Goal: Task Accomplishment & Management: Manage account settings

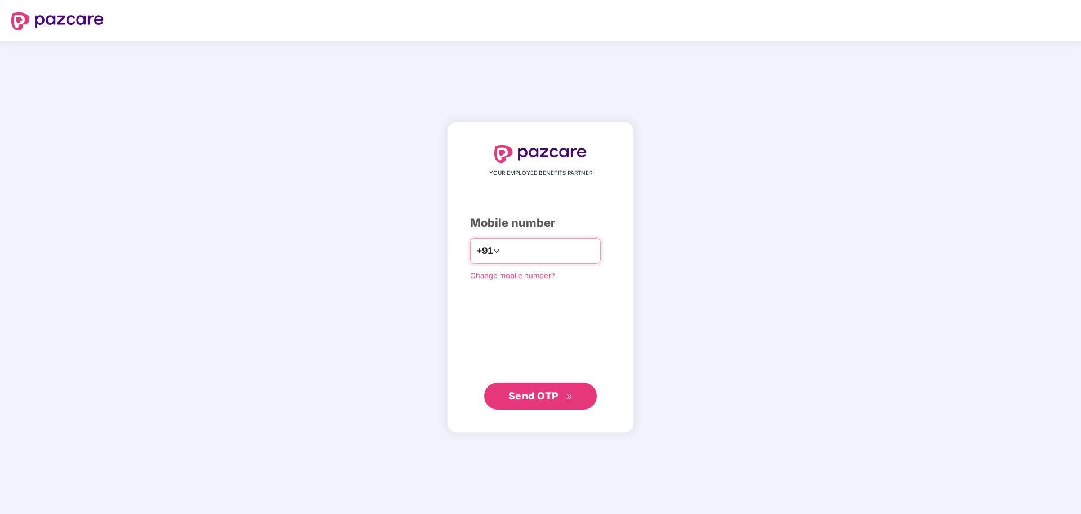
click at [533, 249] on input "number" at bounding box center [548, 251] width 92 height 18
type input "**********"
click at [540, 393] on span "Send OTP" at bounding box center [533, 395] width 50 height 12
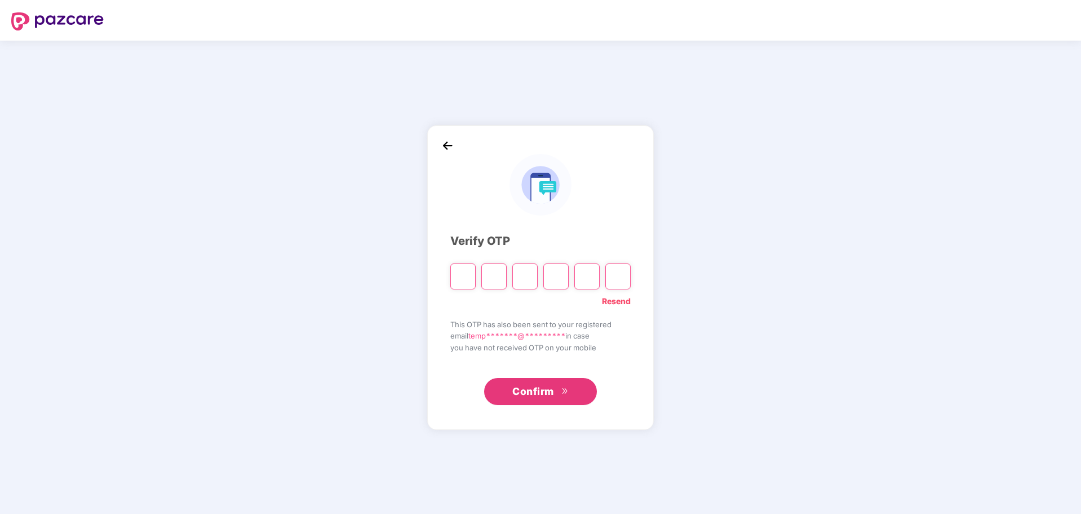
type input "*"
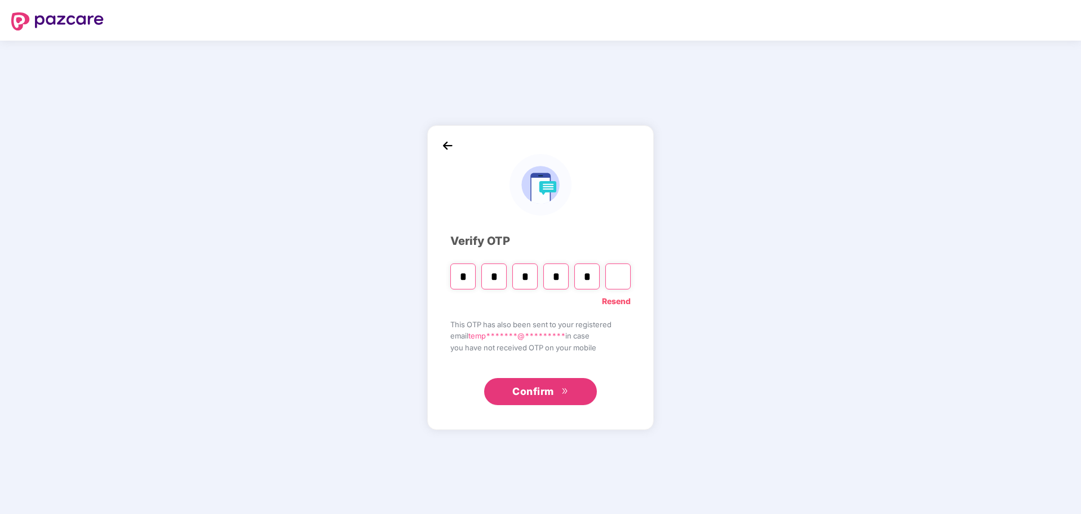
type input "*"
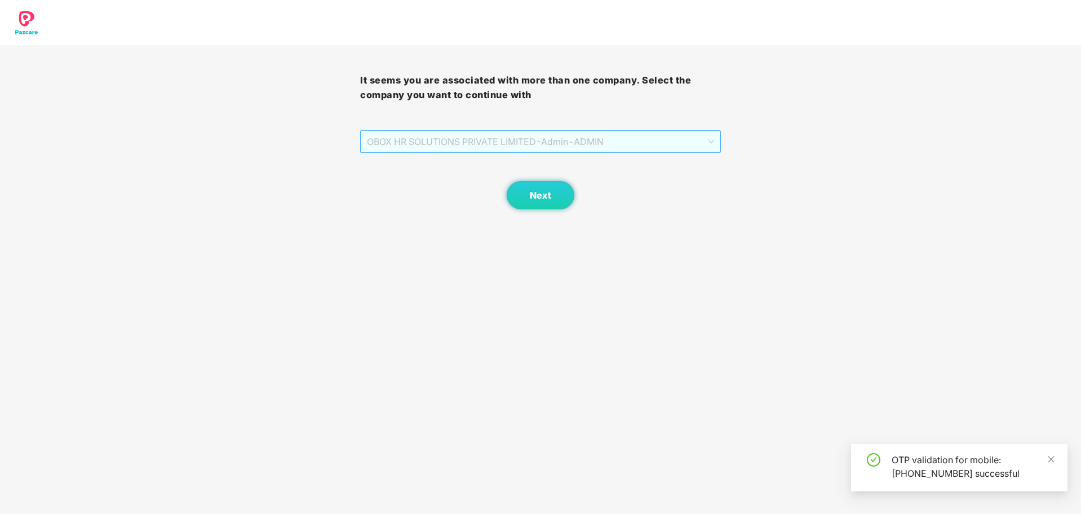
click at [451, 138] on span "OBOX HR SOLUTIONS PRIVATE LIMITED - Admin - ADMIN" at bounding box center [540, 141] width 347 height 21
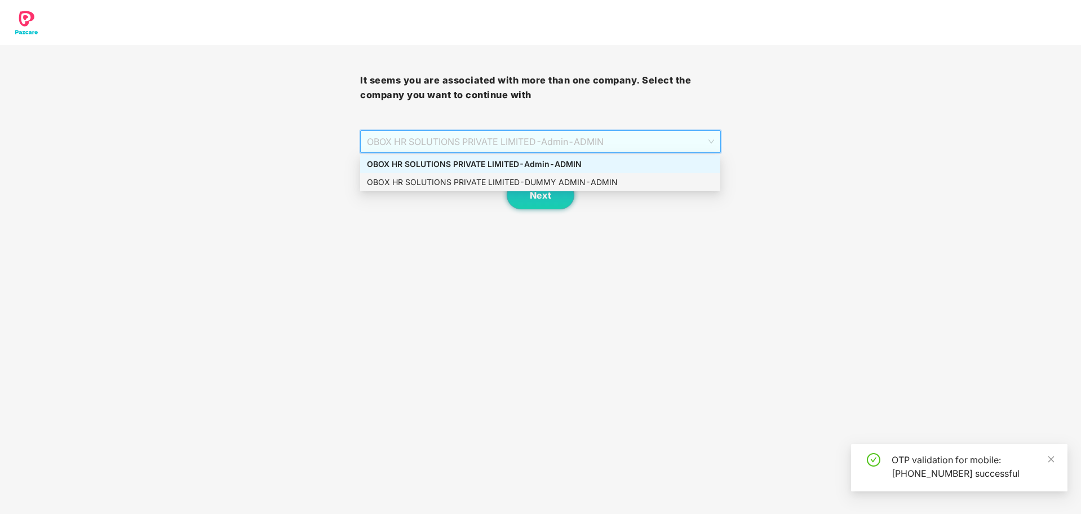
click at [472, 185] on div "OBOX HR SOLUTIONS PRIVATE LIMITED - DUMMY ADMIN - ADMIN" at bounding box center [540, 182] width 347 height 12
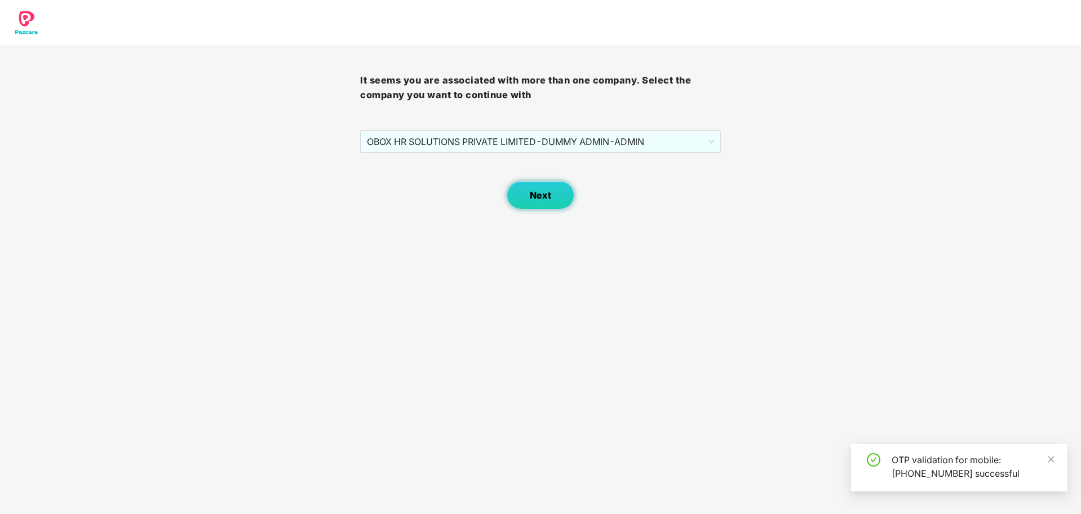
click at [554, 198] on button "Next" at bounding box center [541, 195] width 68 height 28
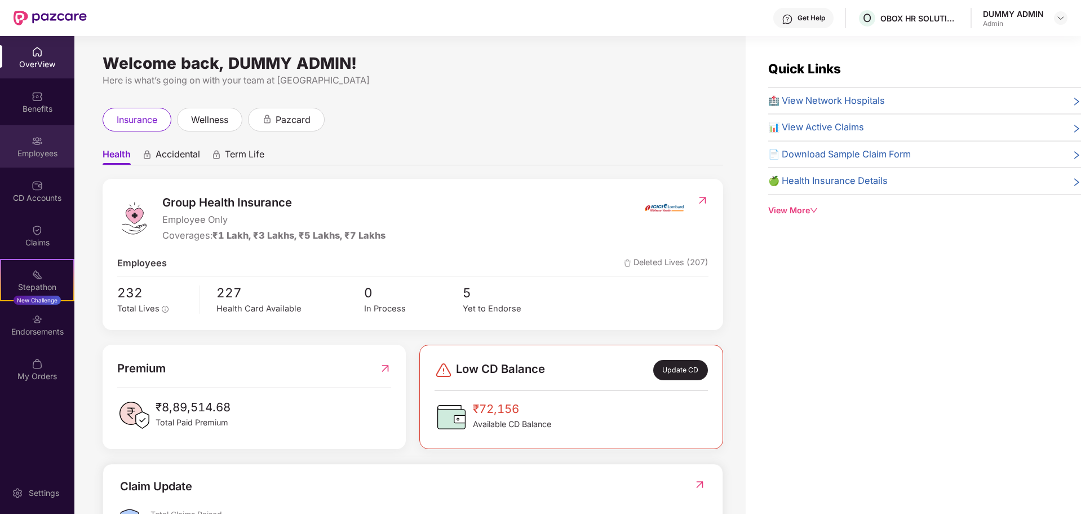
click at [46, 163] on div "Employees" at bounding box center [37, 146] width 74 height 42
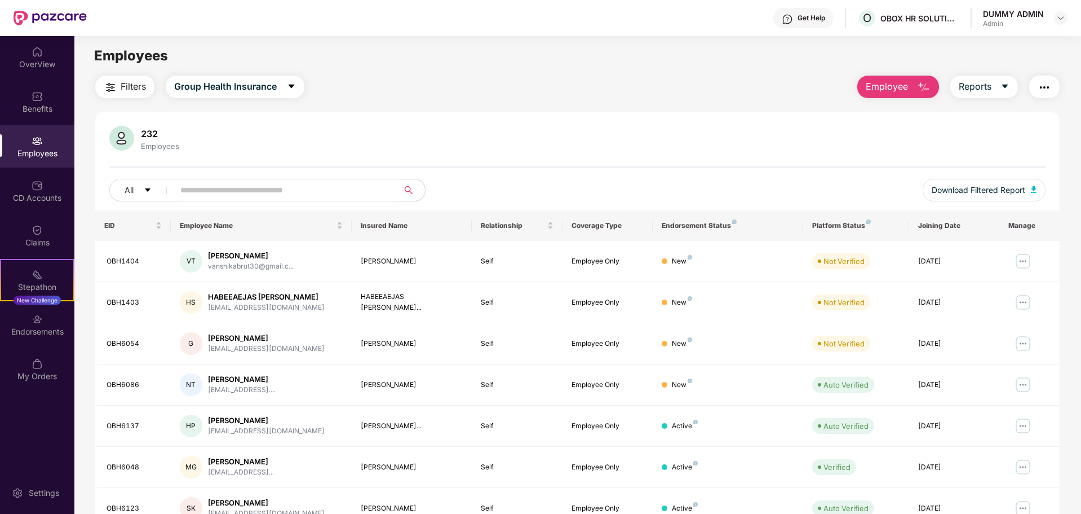
click at [218, 191] on input "text" at bounding box center [281, 190] width 202 height 17
paste input "*******"
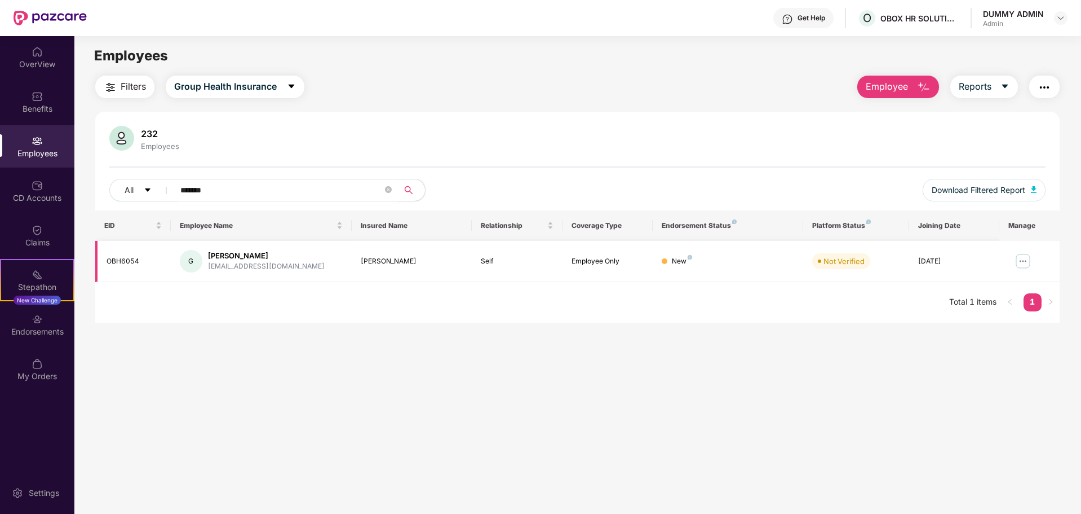
type input "*******"
click at [1025, 260] on img at bounding box center [1023, 261] width 18 height 18
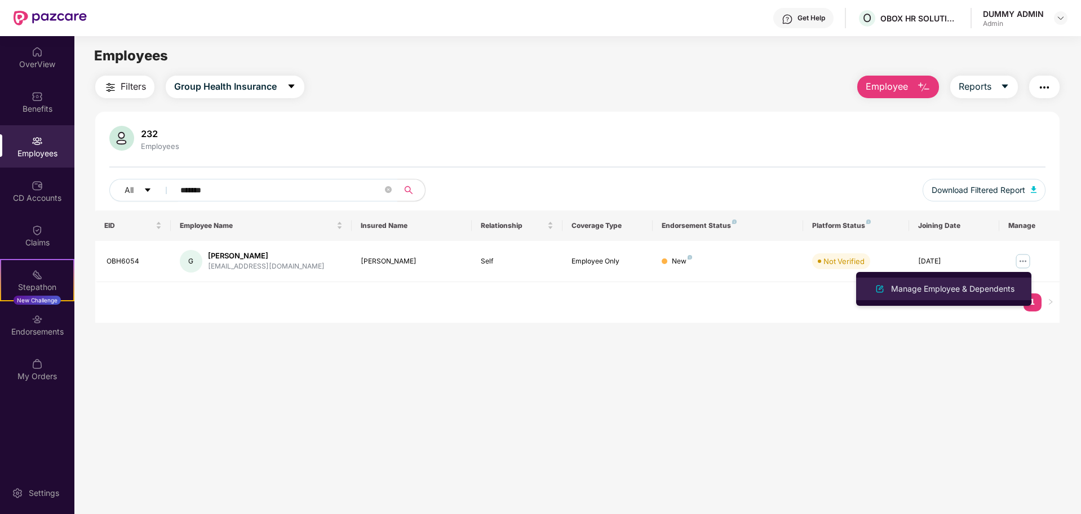
click at [967, 290] on div "Manage Employee & Dependents" at bounding box center [953, 288] width 128 height 12
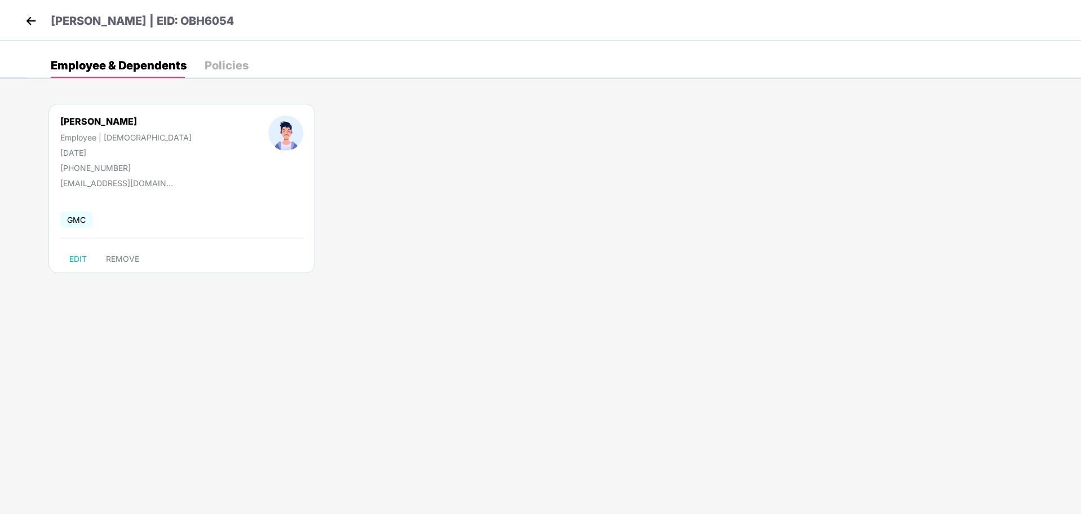
click at [149, 141] on div "[PERSON_NAME] Employee | [DEMOGRAPHIC_DATA] [DATE] [PHONE_NUMBER]" at bounding box center [126, 144] width 208 height 57
click at [223, 67] on div "Policies" at bounding box center [227, 65] width 44 height 11
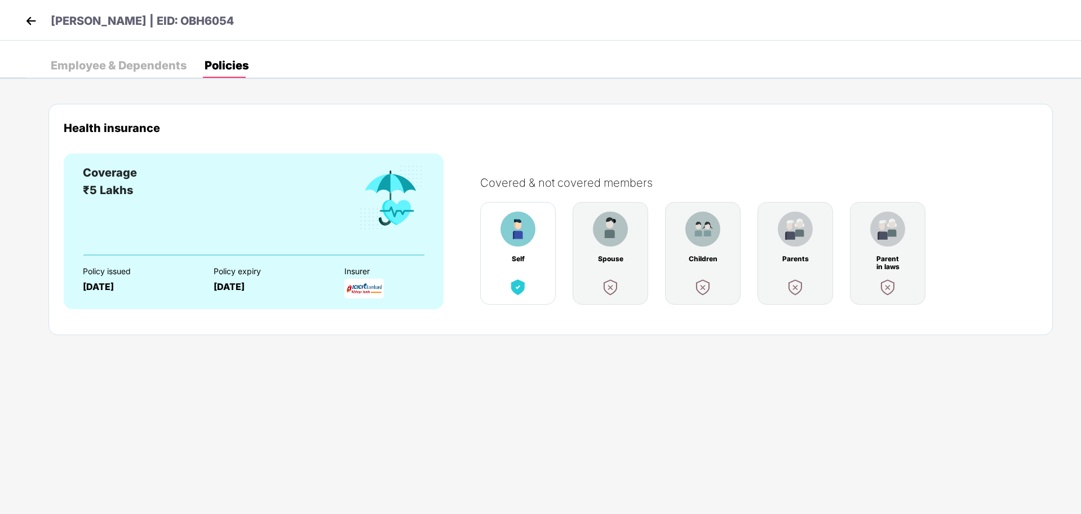
click at [113, 74] on div "Employee & Dependents" at bounding box center [119, 65] width 136 height 25
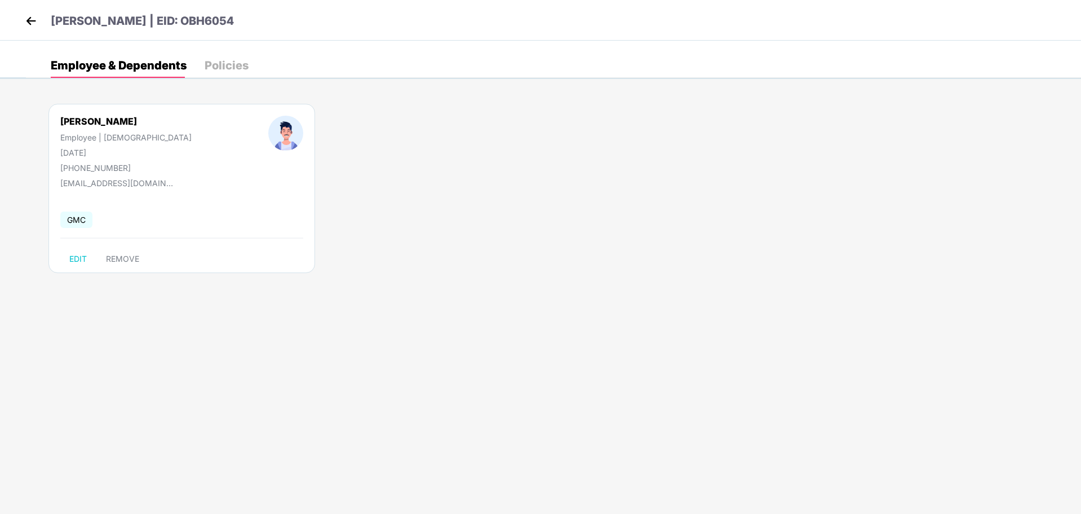
click at [241, 68] on div "Policies" at bounding box center [227, 65] width 44 height 11
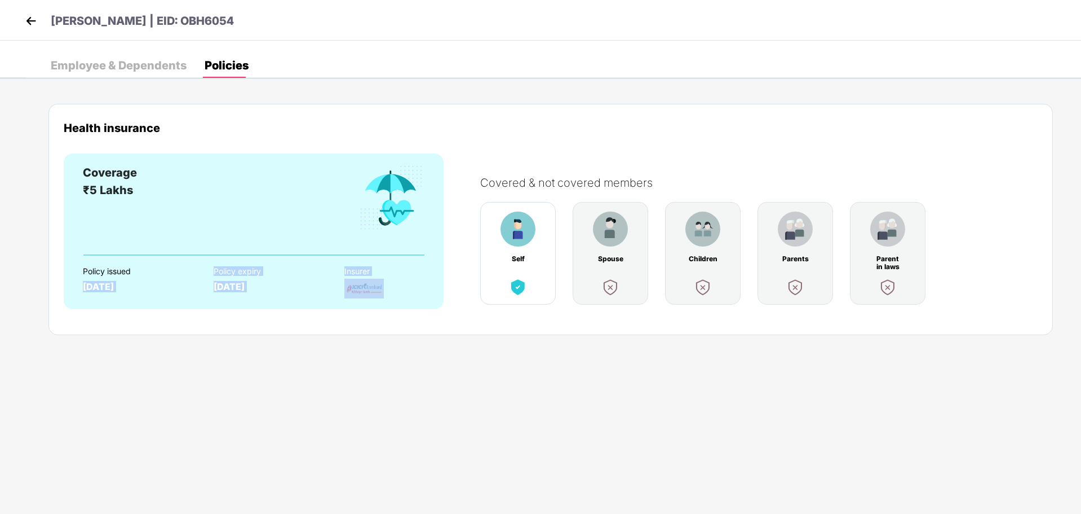
drag, startPoint x: 83, startPoint y: 287, endPoint x: 471, endPoint y: 290, distance: 388.4
type textarea "**********"
click at [444, 286] on div "Coverage ₹5 Lakhs Policy issued [DATE] Policy expiry [DATE] Insurer" at bounding box center [254, 231] width 380 height 156
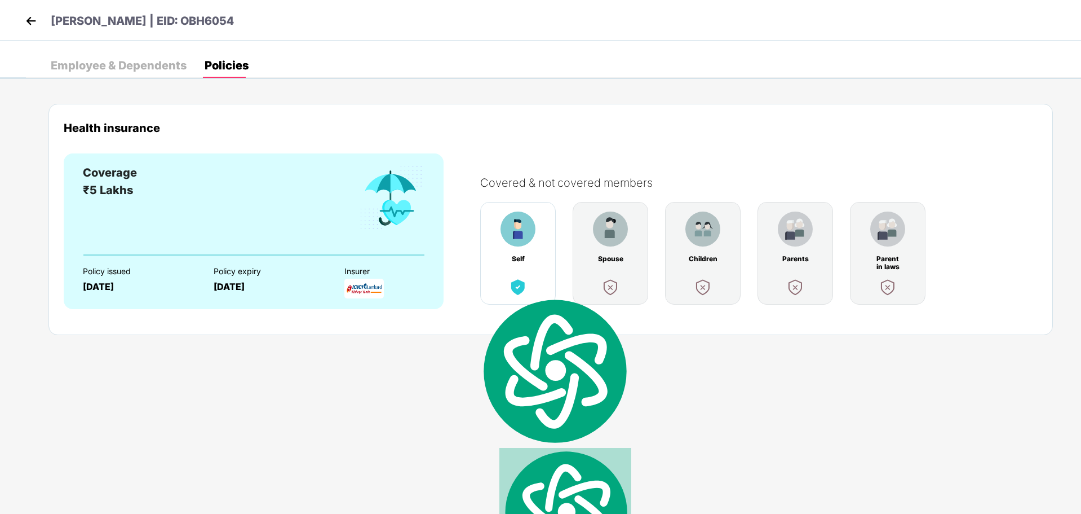
click at [924, 277] on div "Parent in laws" at bounding box center [888, 253] width 76 height 103
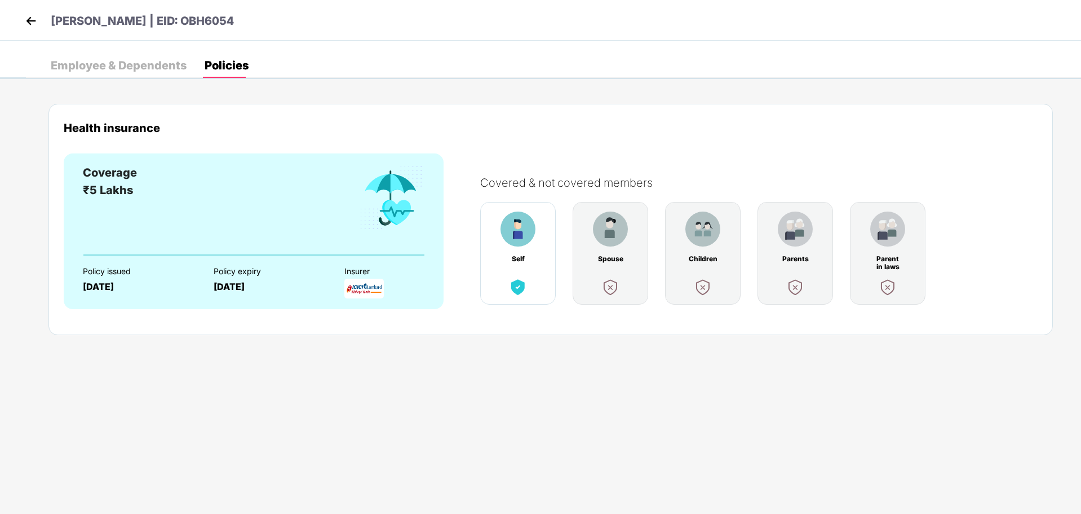
click at [118, 57] on div "Employee & Dependents" at bounding box center [119, 65] width 136 height 25
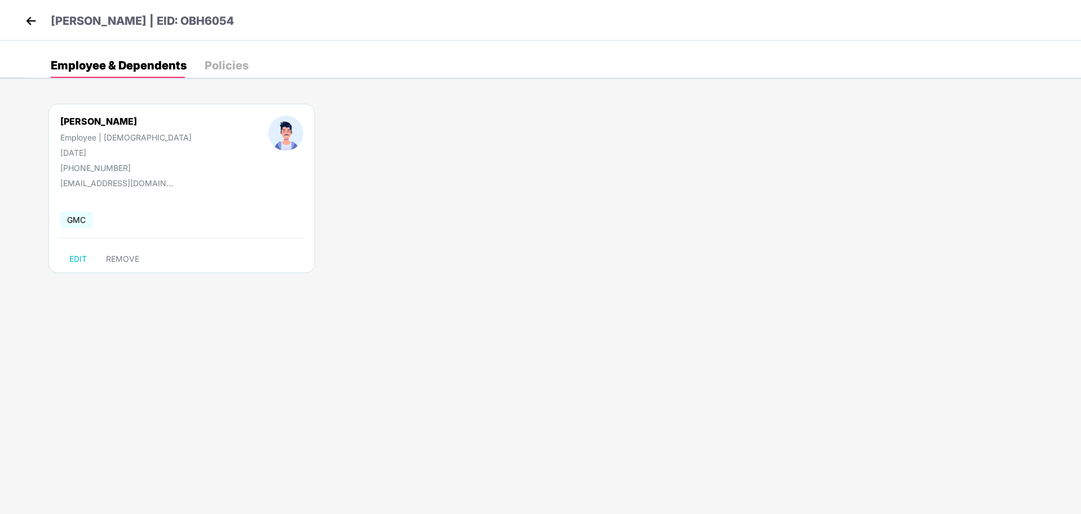
click at [103, 204] on div "[PERSON_NAME] Employee | [DEMOGRAPHIC_DATA] [DATE] [PHONE_NUMBER] [EMAIL_ADDRES…" at bounding box center [181, 188] width 267 height 169
click at [79, 217] on span "GMC" at bounding box center [76, 219] width 32 height 16
click at [27, 20] on img at bounding box center [31, 20] width 17 height 17
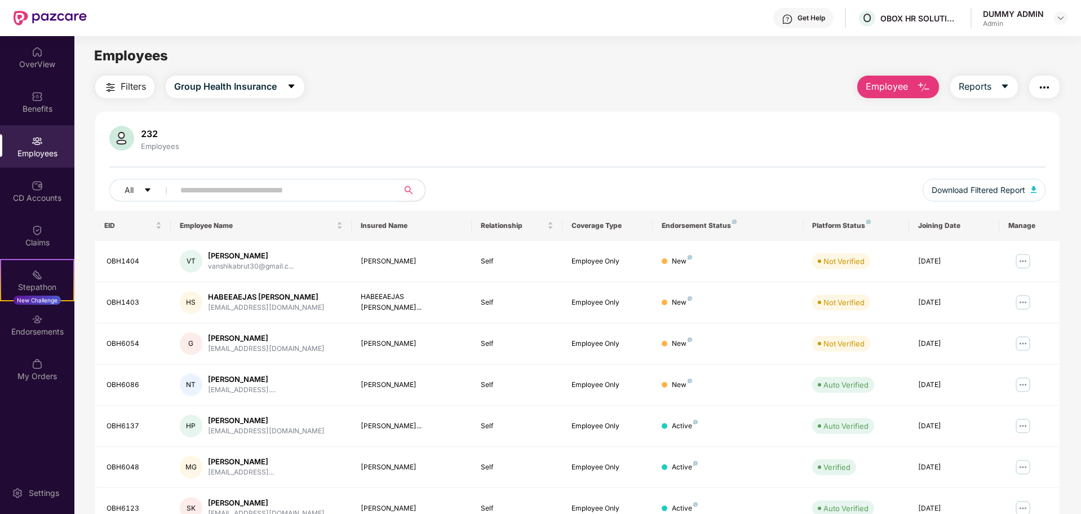
click at [257, 191] on input "text" at bounding box center [281, 190] width 202 height 17
paste input "*******"
type input "*******"
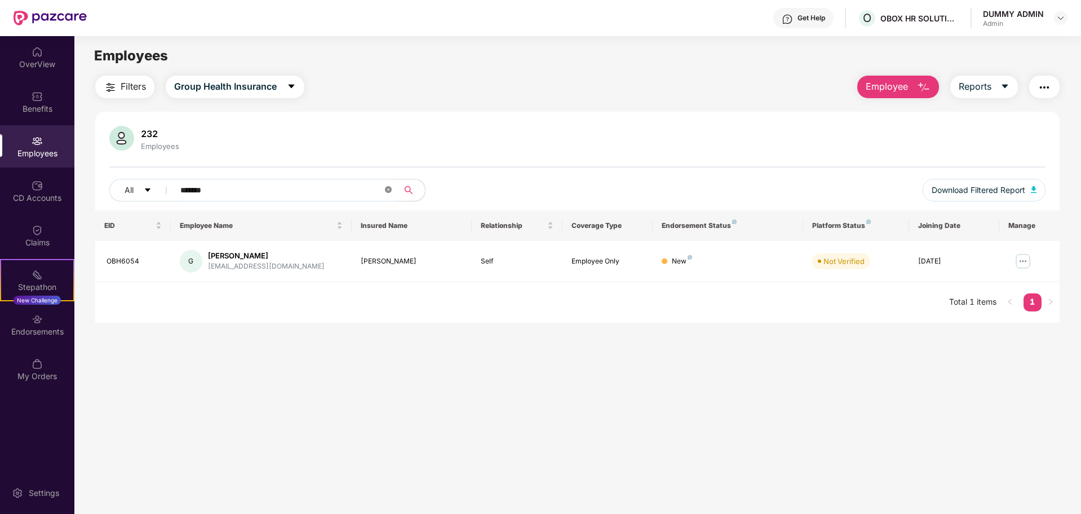
click at [390, 190] on icon "close-circle" at bounding box center [388, 189] width 7 height 7
click at [474, 108] on div "Filters Group Health Insurance Employee Reports 232 Employees All Download Filt…" at bounding box center [577, 199] width 964 height 247
